Goal: Navigation & Orientation: Find specific page/section

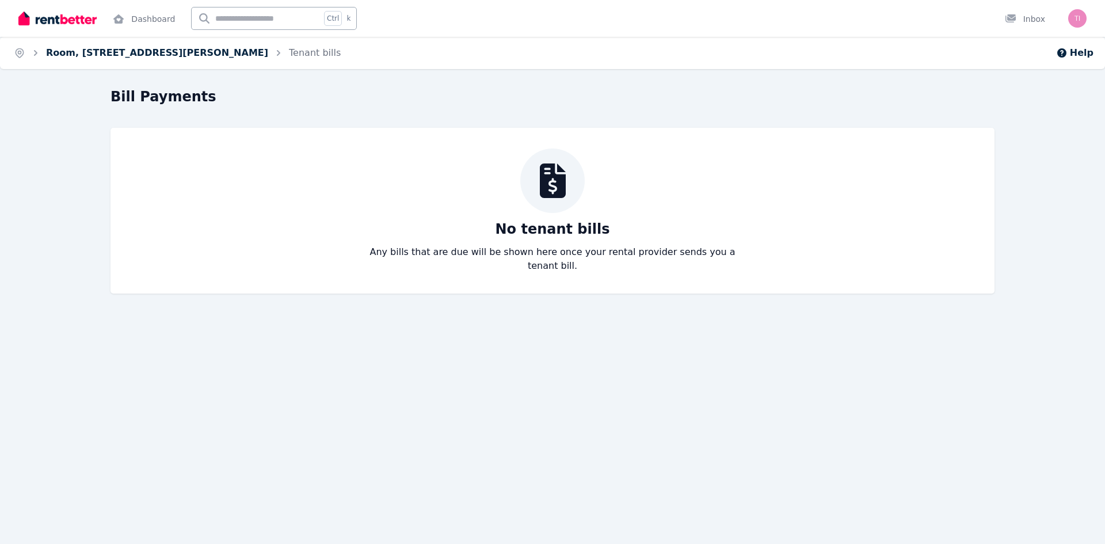
click at [157, 56] on link "Room, [STREET_ADDRESS][PERSON_NAME]" at bounding box center [157, 52] width 222 height 11
